Goal: Navigation & Orientation: Find specific page/section

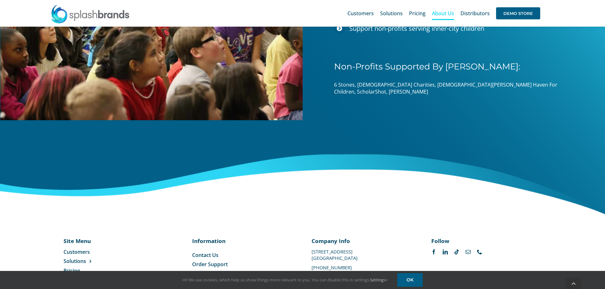
scroll to position [994, 0]
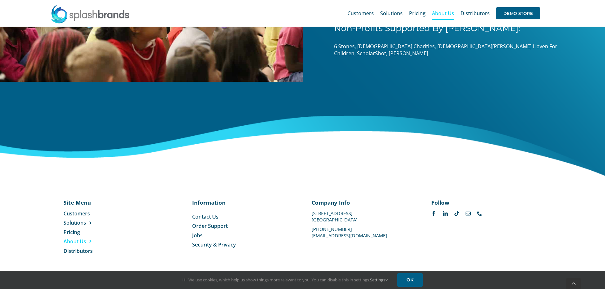
click at [195, 235] on span "Jobs" at bounding box center [197, 235] width 10 height 7
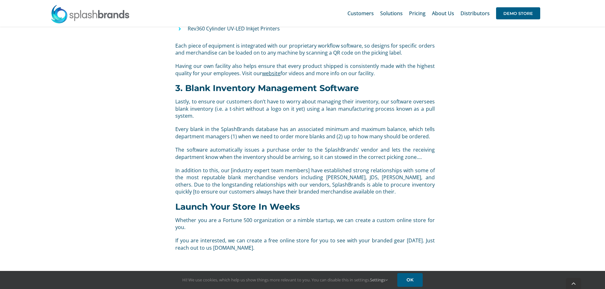
scroll to position [662, 0]
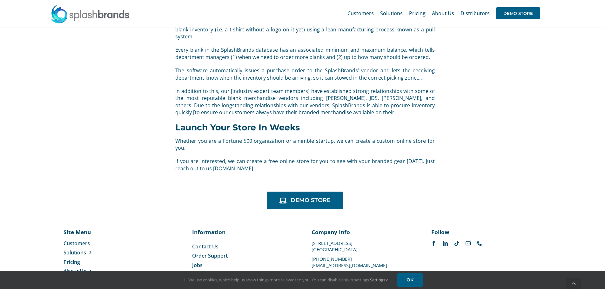
click at [288, 209] on div "Site Menu Toggle Navigation Customers Solutions Stores New Hire Kits Manufactur…" at bounding box center [302, 259] width 605 height 101
click at [290, 192] on link "DEMO STORE" at bounding box center [305, 200] width 77 height 17
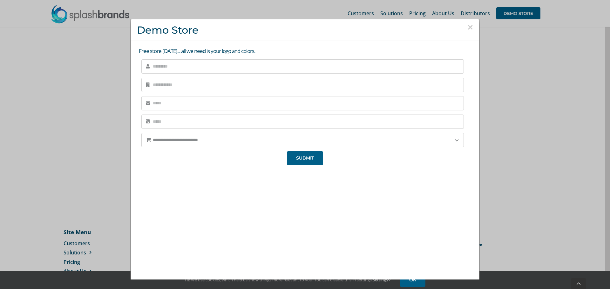
click at [467, 28] on button "×" at bounding box center [470, 28] width 6 height 10
